Goal: Information Seeking & Learning: Learn about a topic

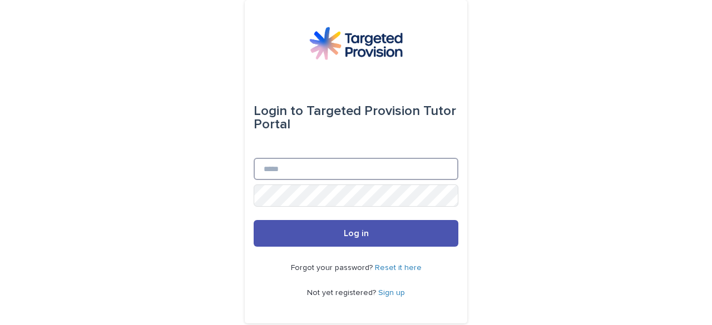
click at [312, 161] on input "Email" at bounding box center [356, 169] width 205 height 22
click at [306, 172] on input "Email" at bounding box center [356, 169] width 205 height 22
type input "**********"
click at [396, 270] on link "Reset it here" at bounding box center [398, 268] width 47 height 8
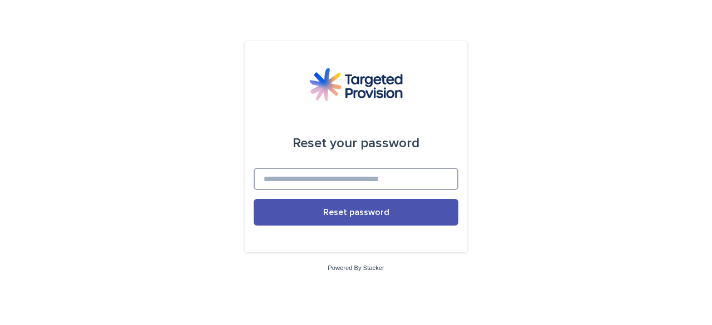
click at [388, 182] on input at bounding box center [356, 179] width 205 height 22
type input "**********"
click at [254, 199] on button "Reset password" at bounding box center [356, 212] width 205 height 27
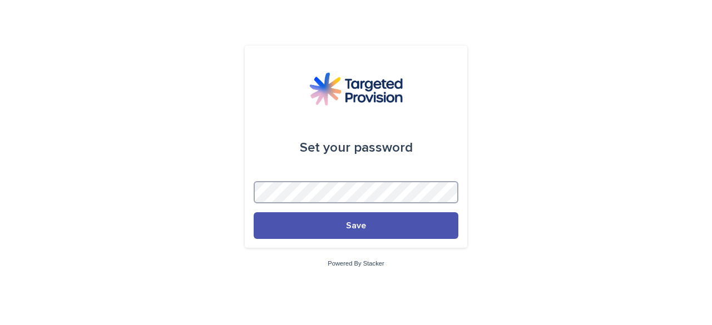
click at [254, 213] on button "Save" at bounding box center [356, 226] width 205 height 27
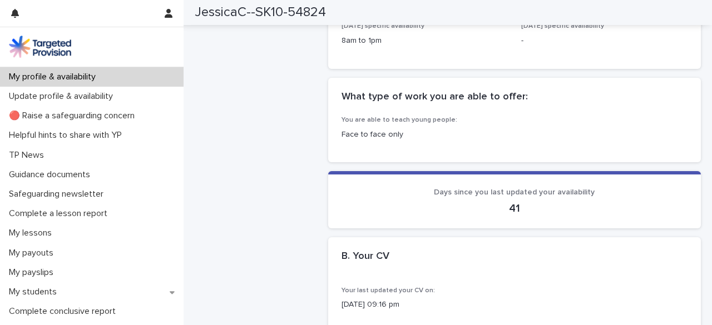
scroll to position [613, 0]
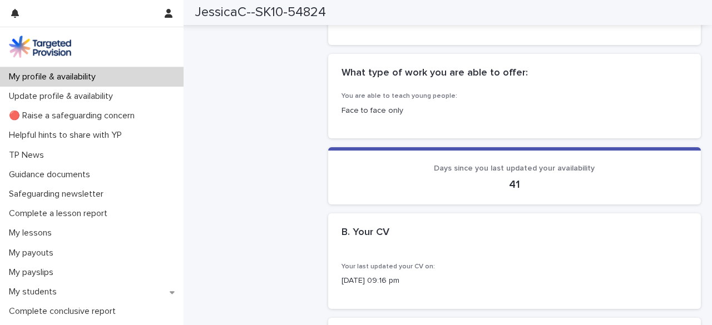
click at [363, 105] on p "Face to face only" at bounding box center [515, 111] width 346 height 12
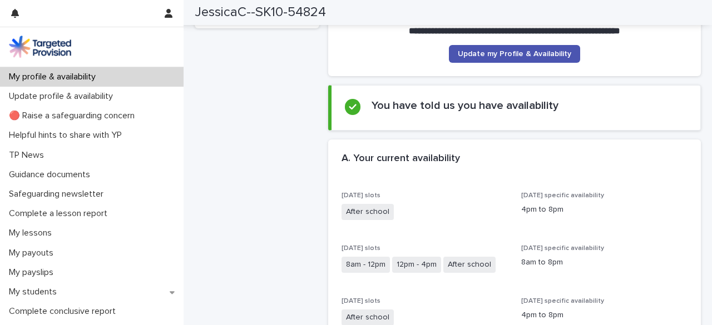
scroll to position [0, 0]
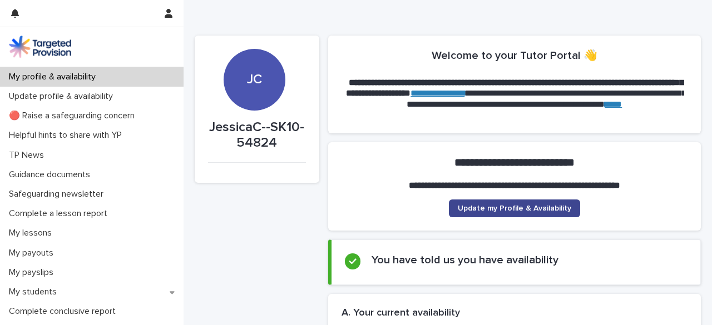
click at [544, 204] on link "Update my Profile & Availability" at bounding box center [514, 209] width 131 height 18
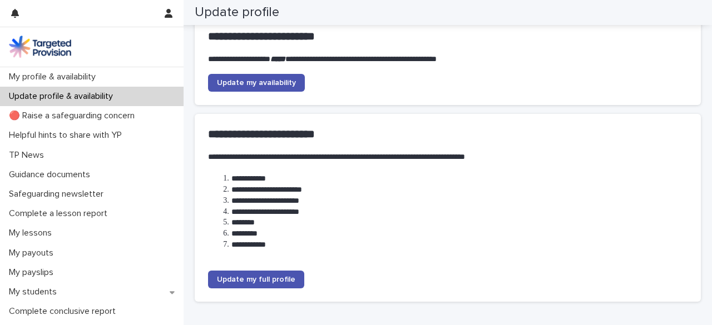
scroll to position [147, 0]
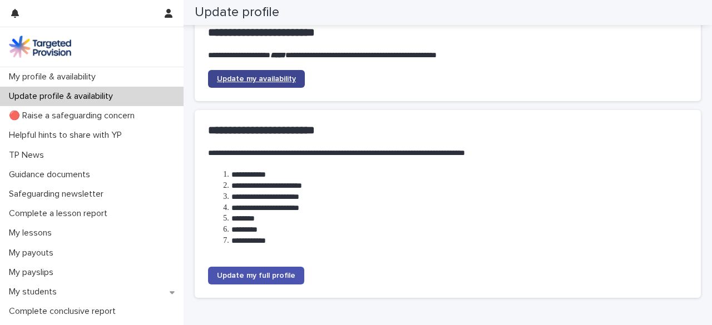
click at [247, 81] on span "Update my availability" at bounding box center [256, 79] width 79 height 8
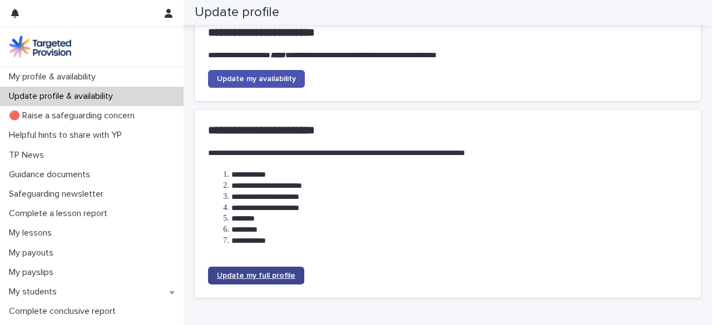
click at [268, 275] on span "Update my full profile" at bounding box center [256, 276] width 78 height 8
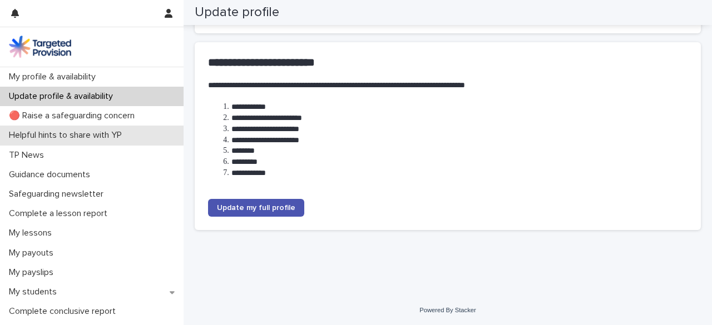
click at [100, 137] on p "Helpful hints to share with YP" at bounding box center [67, 135] width 126 height 11
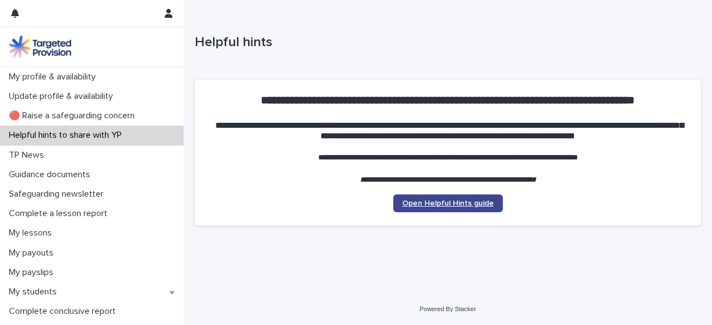
click at [423, 199] on link "Open Helpful Hints guide" at bounding box center [448, 204] width 110 height 18
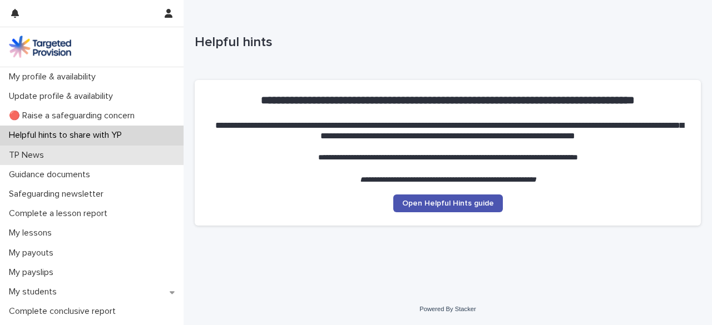
click at [33, 156] on p "TP News" at bounding box center [28, 155] width 48 height 11
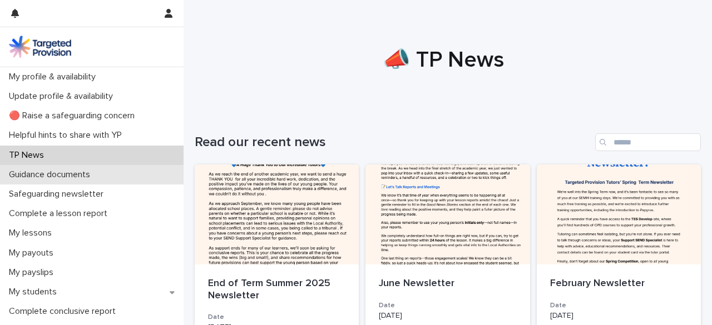
click at [32, 176] on p "Guidance documents" at bounding box center [51, 175] width 95 height 11
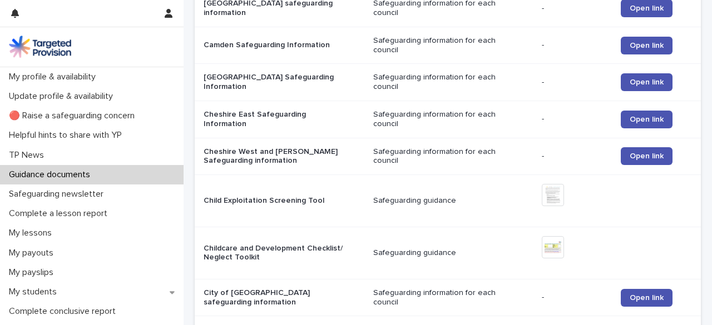
scroll to position [1039, 0]
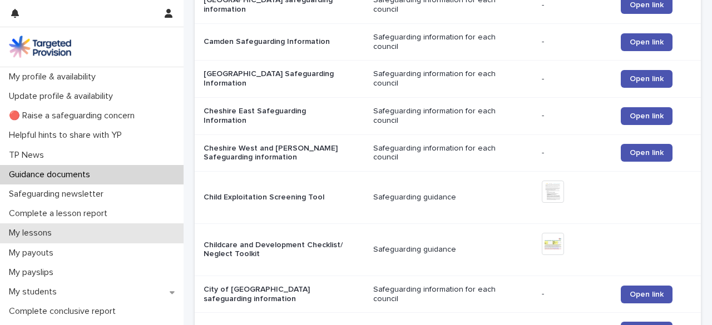
click at [37, 239] on p "My lessons" at bounding box center [32, 233] width 56 height 11
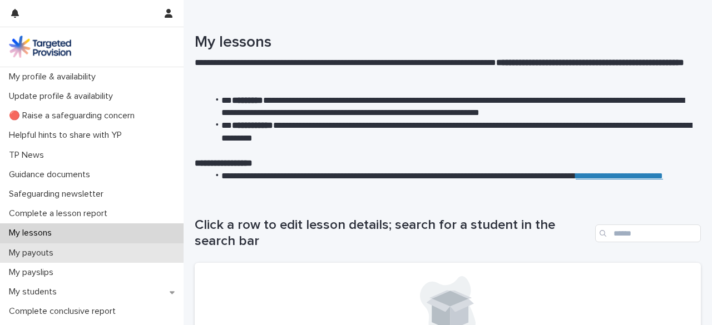
click at [37, 261] on div "My payouts" at bounding box center [92, 253] width 184 height 19
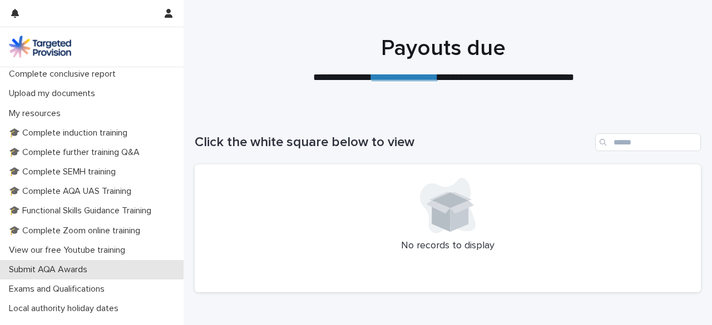
scroll to position [239, 0]
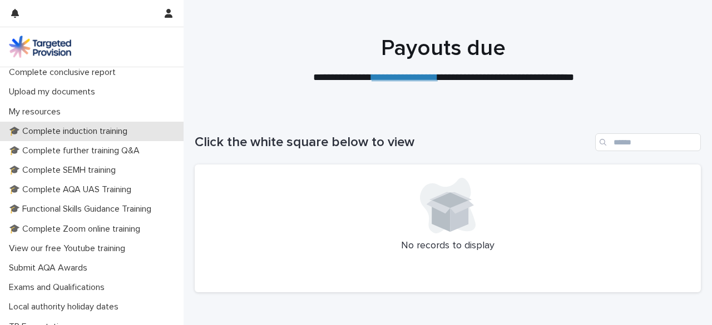
click at [103, 132] on p "🎓 Complete induction training" at bounding box center [70, 131] width 132 height 11
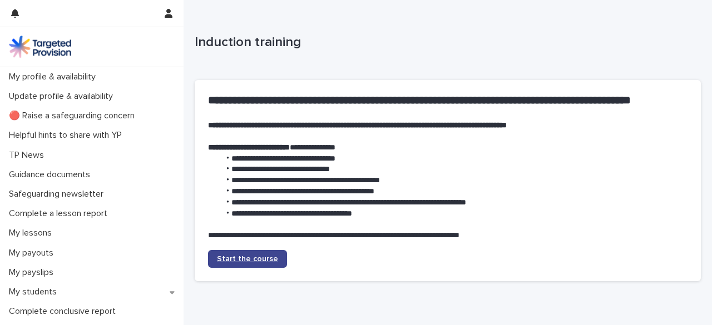
click at [261, 258] on span "Start the course" at bounding box center [247, 259] width 61 height 8
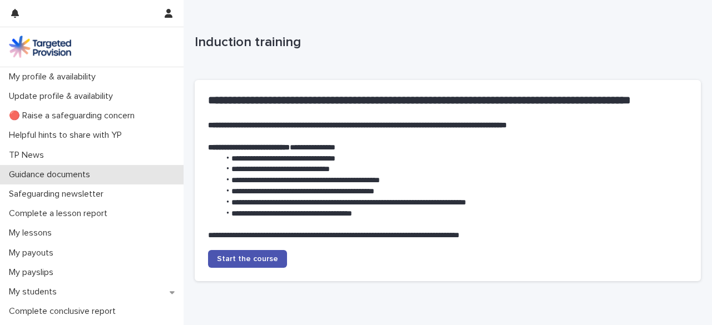
click at [95, 170] on p "Guidance documents" at bounding box center [51, 175] width 95 height 11
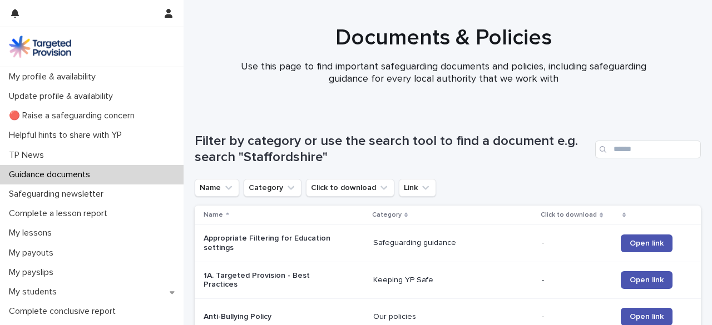
click at [598, 149] on div "Search" at bounding box center [604, 150] width 18 height 18
click at [618, 148] on input "Search" at bounding box center [648, 150] width 106 height 18
type input "****"
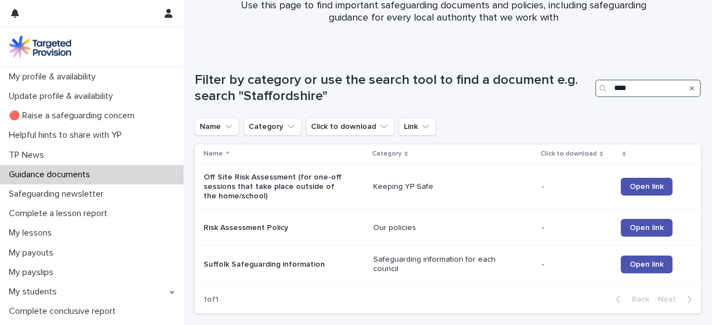
scroll to position [64, 0]
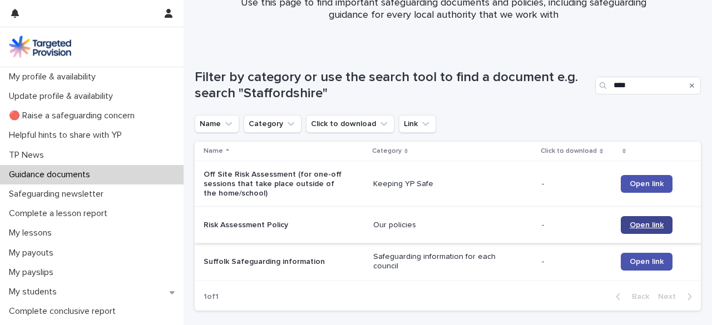
click at [643, 228] on span "Open link" at bounding box center [647, 225] width 34 height 8
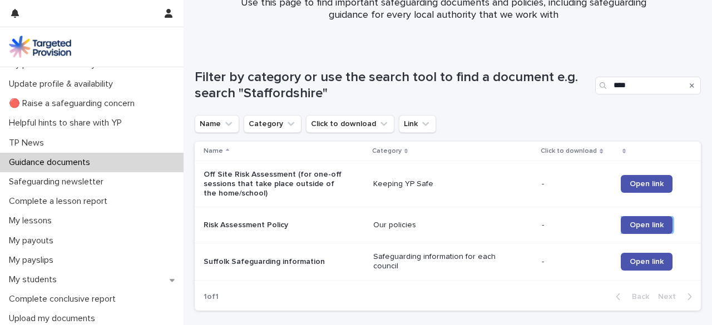
scroll to position [0, 0]
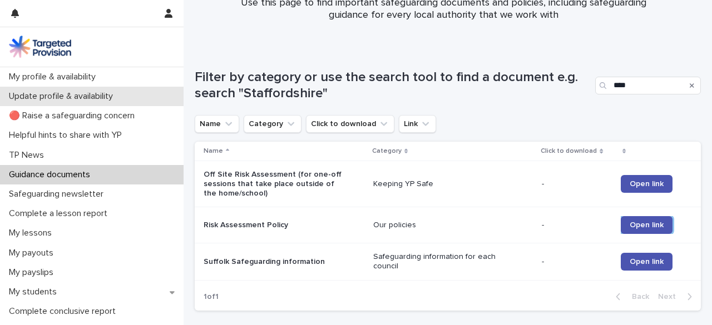
click at [165, 93] on div "Update profile & availability" at bounding box center [92, 96] width 184 height 19
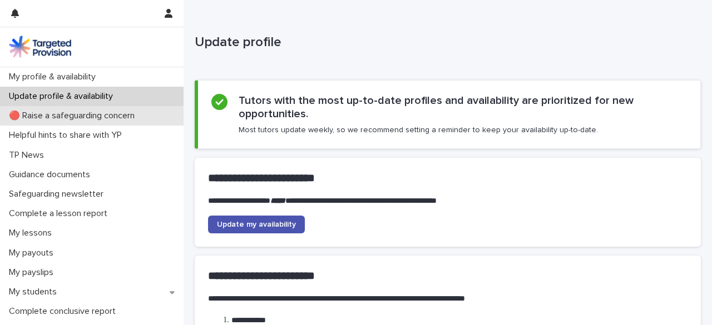
click at [121, 120] on p "🔴 Raise a safeguarding concern" at bounding box center [73, 116] width 139 height 11
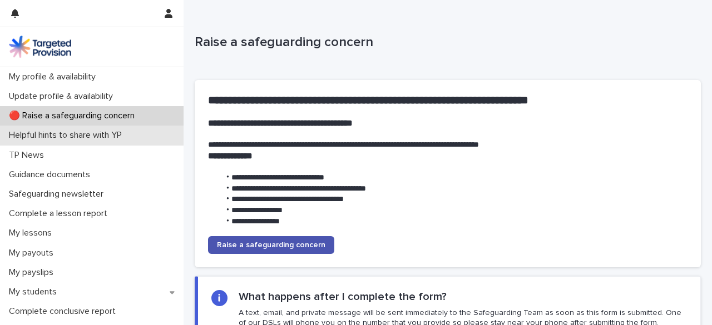
click at [115, 136] on p "Helpful hints to share with YP" at bounding box center [67, 135] width 126 height 11
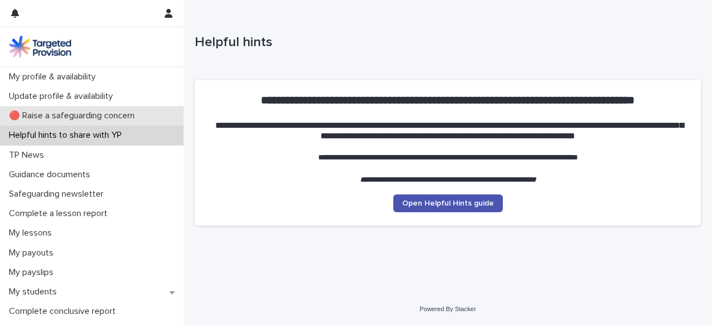
click at [115, 119] on p "🔴 Raise a safeguarding concern" at bounding box center [73, 116] width 139 height 11
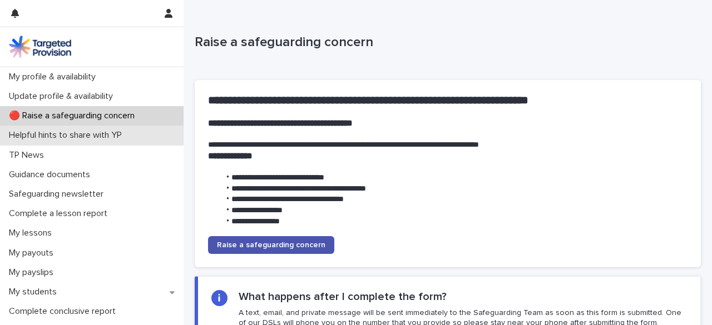
click at [161, 140] on div "Helpful hints to share with YP" at bounding box center [92, 135] width 184 height 19
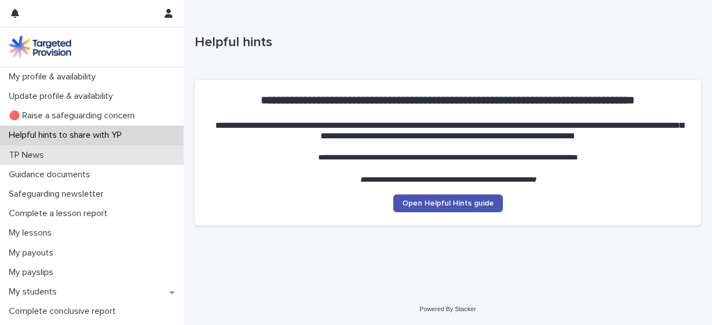
click at [145, 155] on div "TP News" at bounding box center [92, 155] width 184 height 19
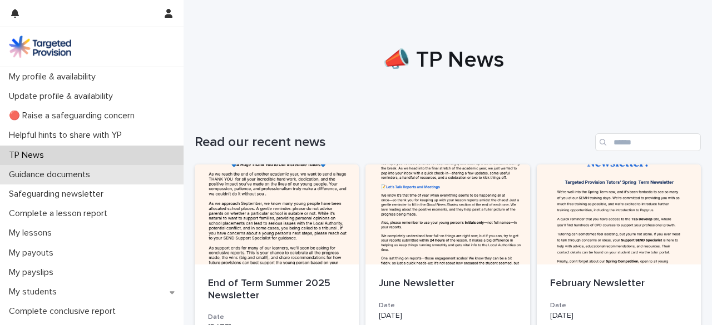
click at [141, 167] on div "Guidance documents" at bounding box center [92, 174] width 184 height 19
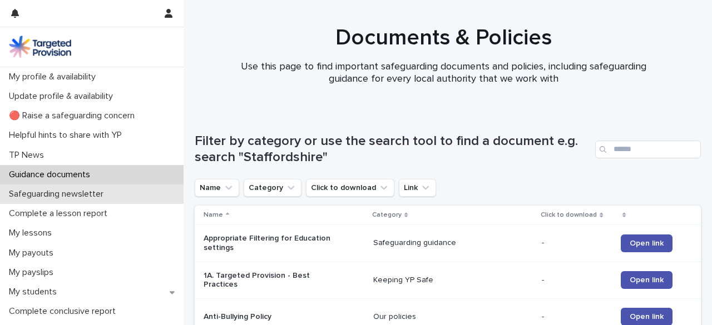
click at [141, 190] on div "Safeguarding newsletter" at bounding box center [92, 194] width 184 height 19
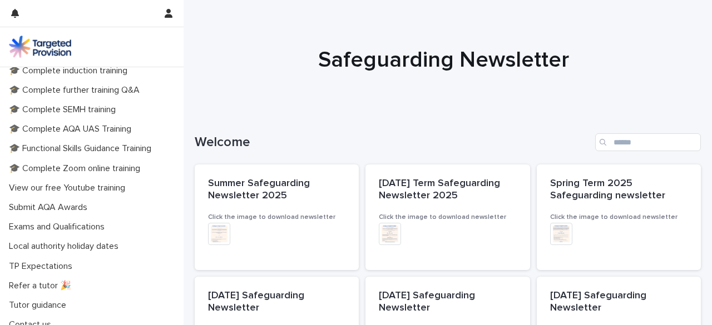
scroll to position [309, 0]
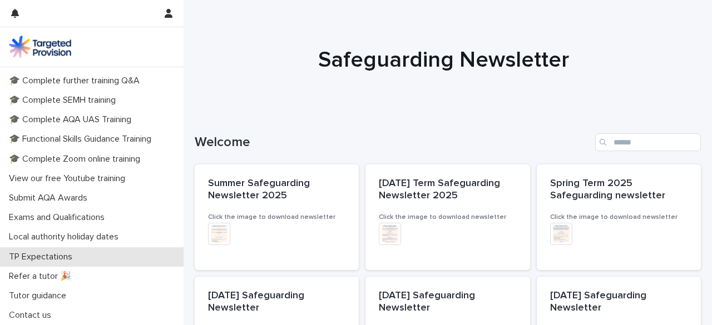
click at [73, 255] on p "TP Expectations" at bounding box center [42, 257] width 77 height 11
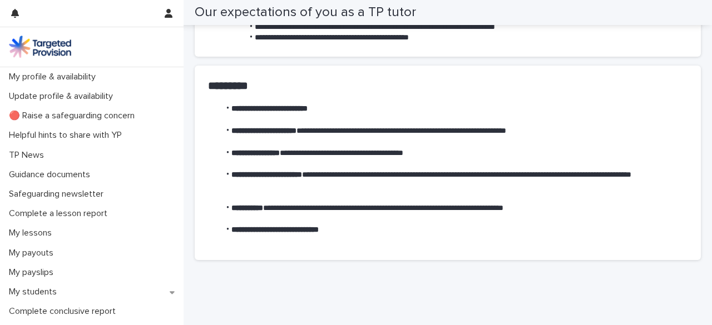
click at [61, 47] on img at bounding box center [40, 47] width 62 height 22
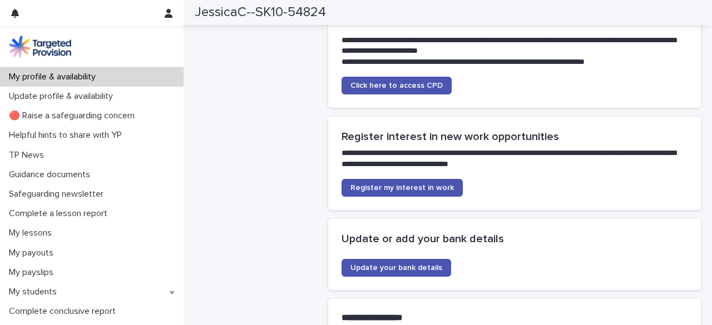
scroll to position [2446, 0]
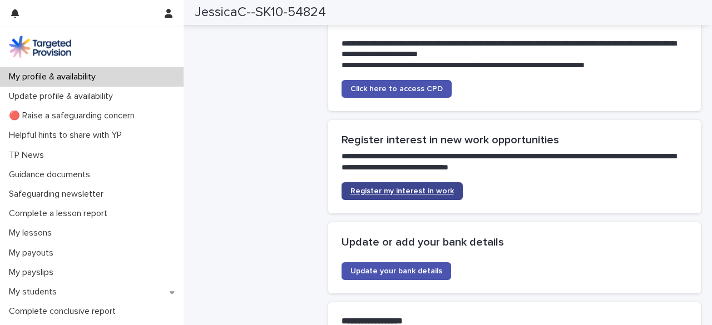
click at [409, 187] on span "Register my interest in work" at bounding box center [402, 191] width 103 height 8
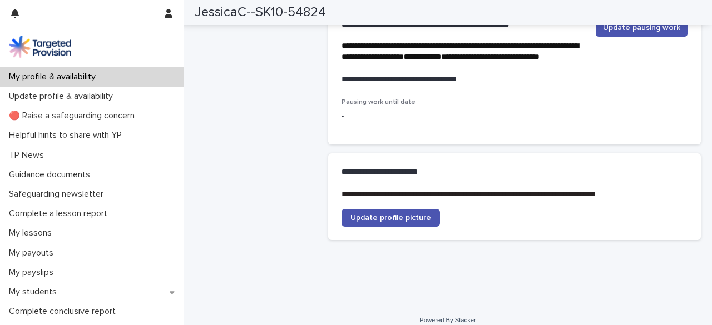
scroll to position [2943, 0]
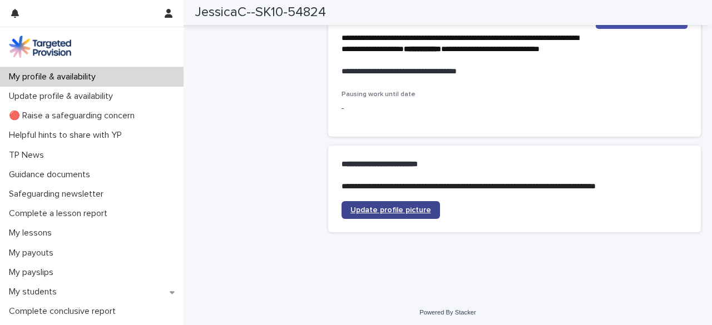
click at [395, 211] on link "Update profile picture" at bounding box center [391, 210] width 98 height 18
click at [171, 16] on icon "button" at bounding box center [169, 13] width 8 height 9
drag, startPoint x: 75, startPoint y: 182, endPoint x: 266, endPoint y: 38, distance: 238.8
click at [266, 38] on div at bounding box center [356, 162] width 712 height 325
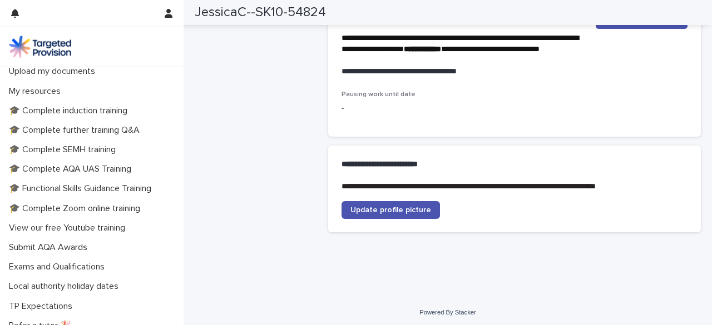
scroll to position [270, 0]
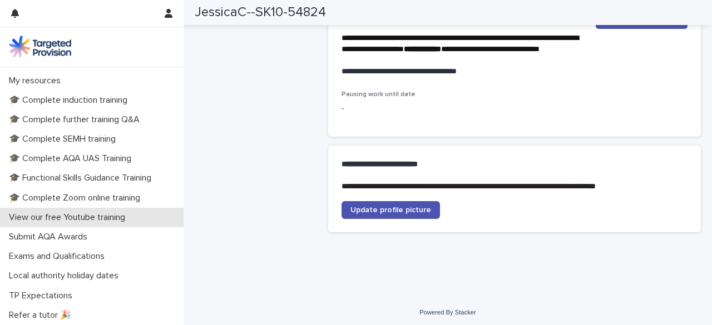
click at [98, 218] on p "View our free Youtube training" at bounding box center [69, 218] width 130 height 11
